Goal: Browse casually

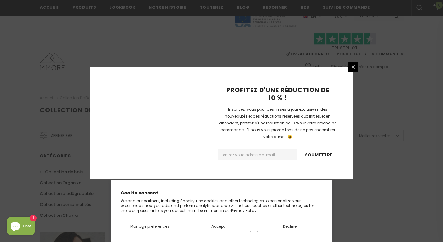
scroll to position [410, 0]
